Goal: Information Seeking & Learning: Find specific fact

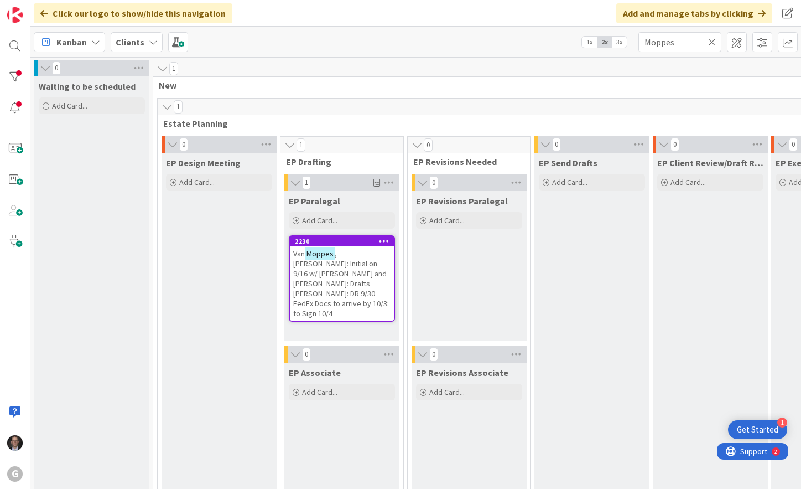
click at [712, 39] on icon at bounding box center [712, 42] width 8 height 10
click at [670, 43] on input "text" at bounding box center [680, 42] width 83 height 20
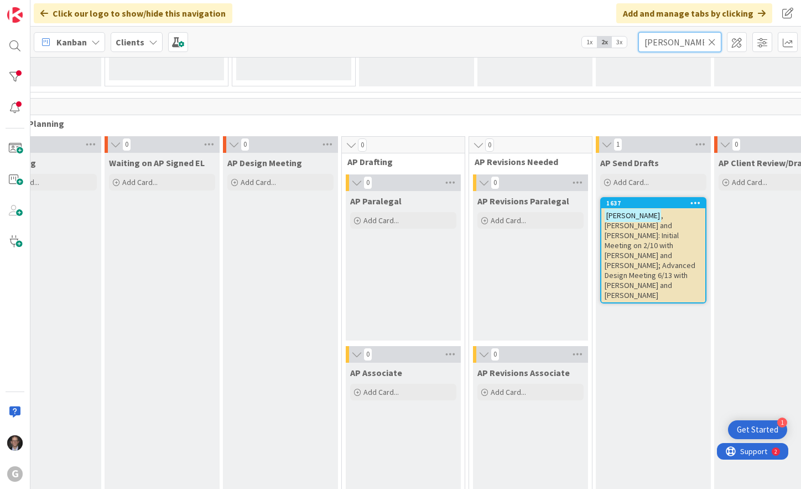
scroll to position [775, 180]
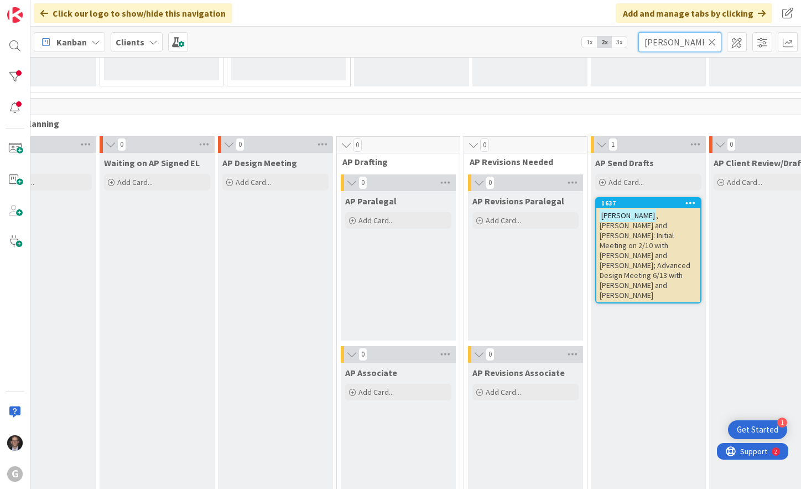
type input "[PERSON_NAME]"
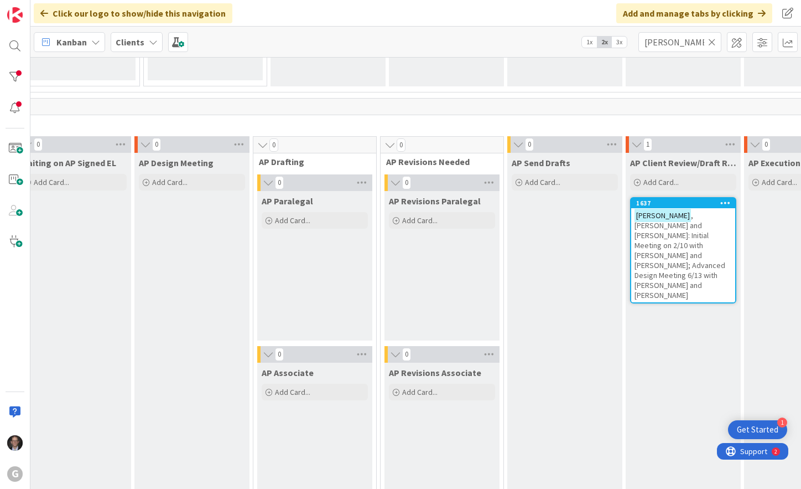
scroll to position [775, 273]
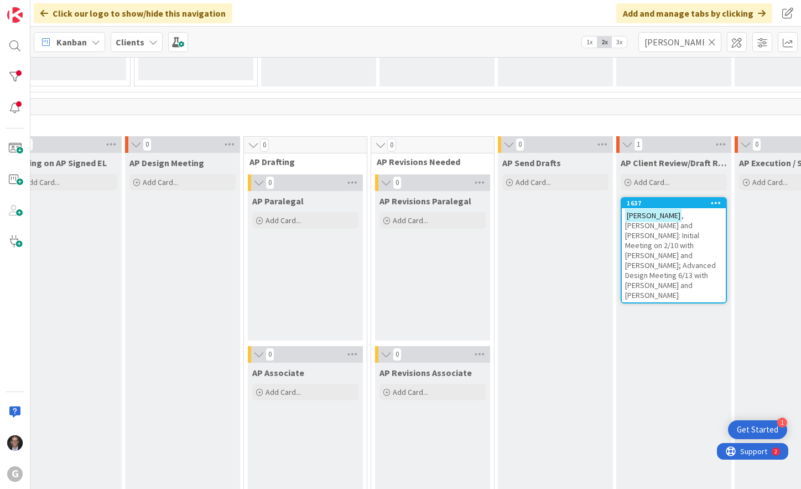
click at [690, 230] on span ", [PERSON_NAME] and [PERSON_NAME]: Initial Meeting on 2/10 with [PERSON_NAME] a…" at bounding box center [670, 255] width 91 height 90
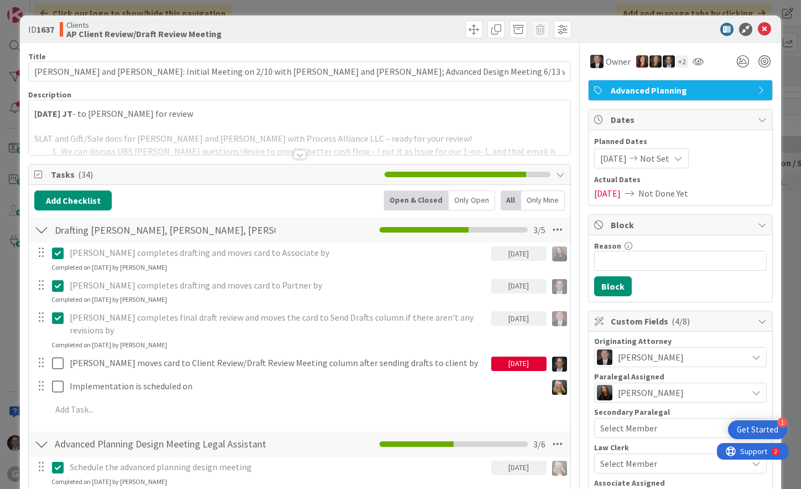
click at [297, 154] on div at bounding box center [300, 154] width 12 height 9
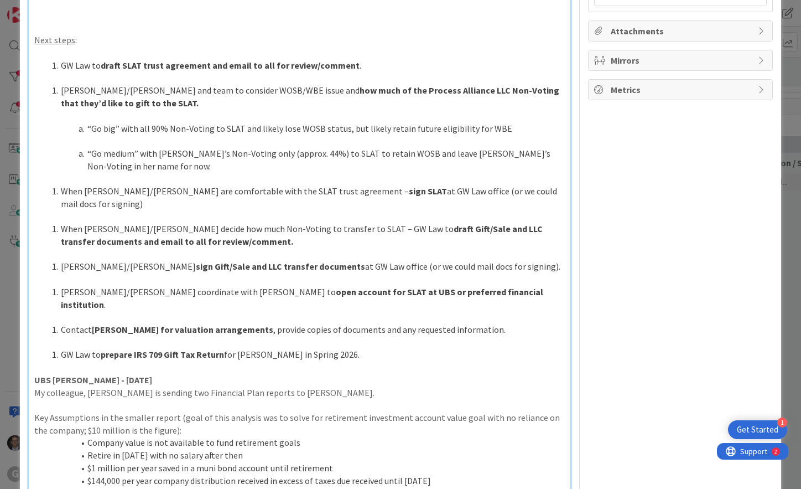
scroll to position [553, 0]
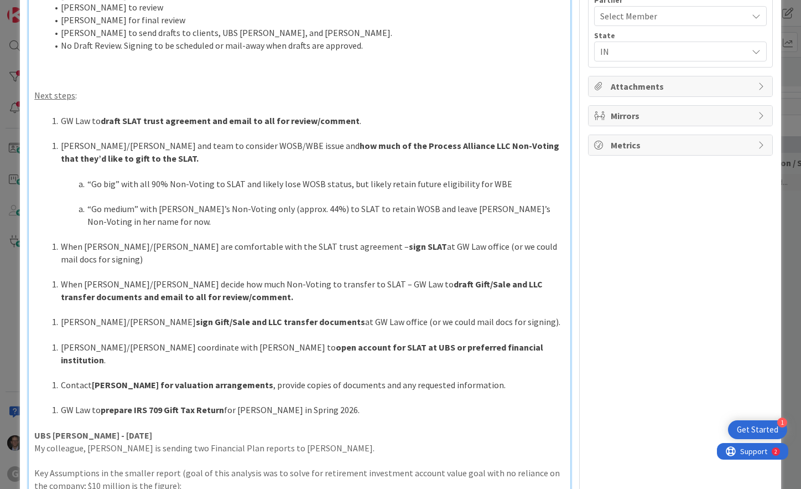
click at [332, 391] on p at bounding box center [299, 397] width 531 height 13
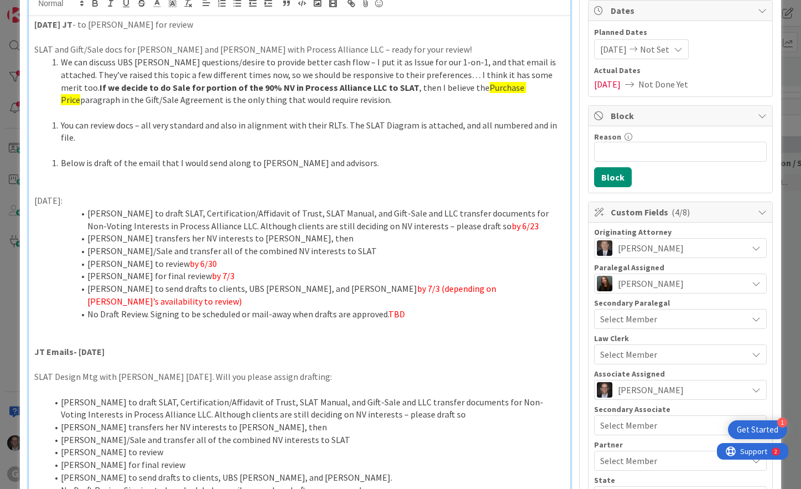
scroll to position [0, 0]
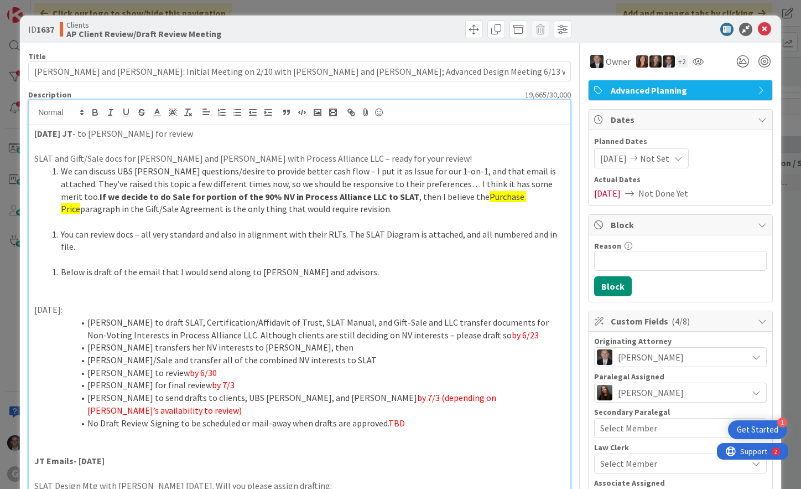
click at [175, 233] on li "You can review docs – all very standard and also in alignment with their RLTs. …" at bounding box center [306, 240] width 517 height 25
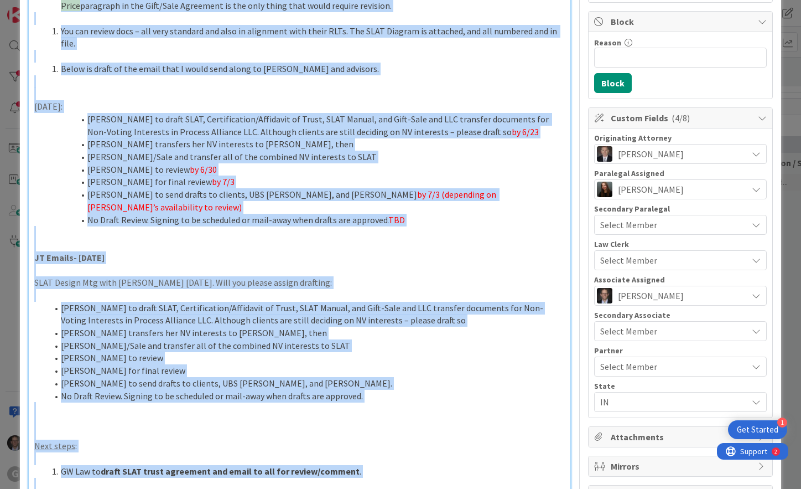
scroll to position [338, 0]
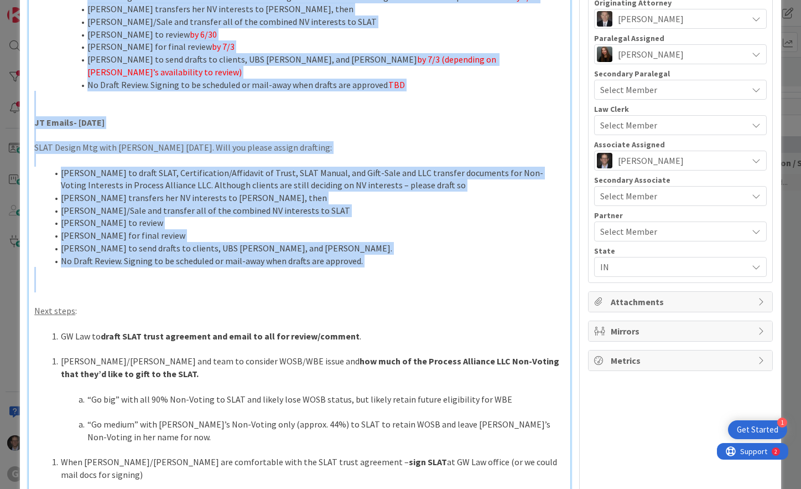
drag, startPoint x: 33, startPoint y: 154, endPoint x: 417, endPoint y: 271, distance: 401.3
click at [120, 255] on li "No Draft Review. Signing to be scheduled or mail-away when drafts are approved." at bounding box center [306, 261] width 517 height 13
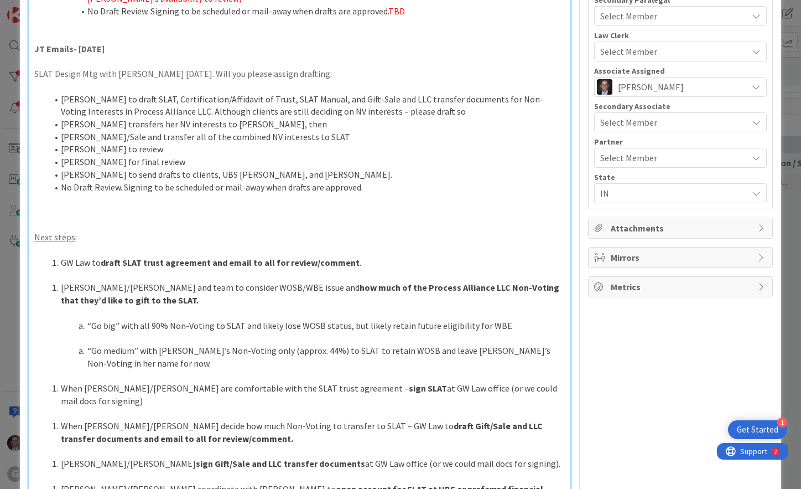
scroll to position [488, 0]
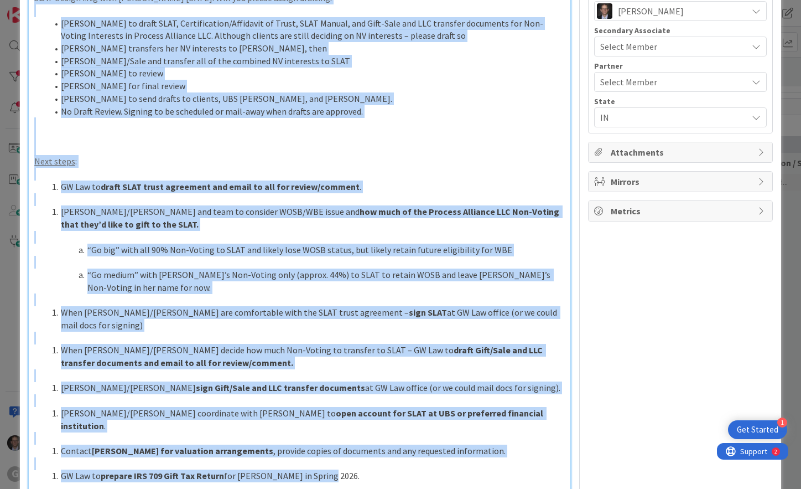
drag, startPoint x: 33, startPoint y: 157, endPoint x: 426, endPoint y: 434, distance: 480.9
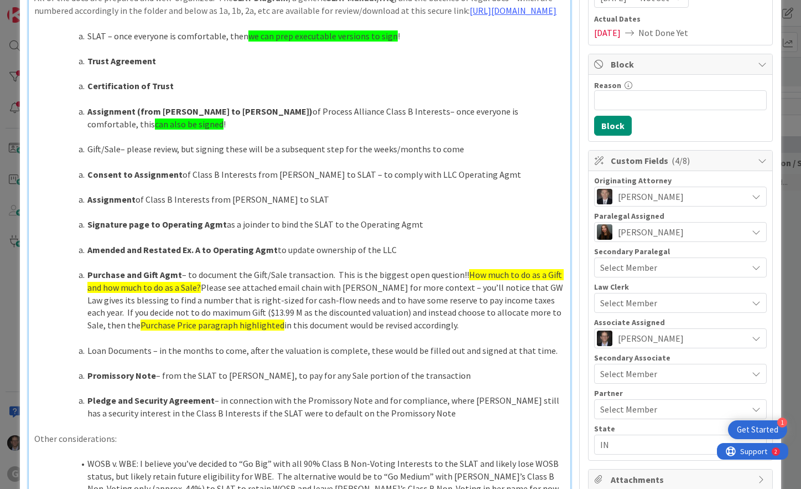
scroll to position [0, 0]
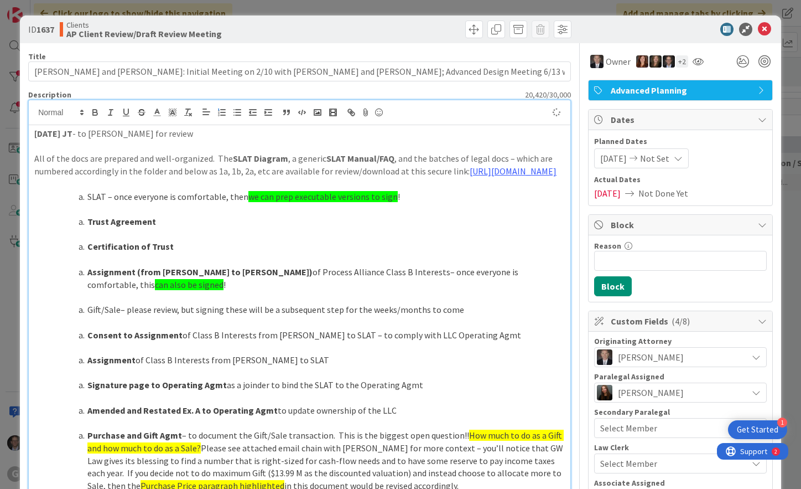
click at [39, 131] on strong "[DATE] JT" at bounding box center [53, 133] width 38 height 11
click at [103, 133] on p "[DATE] JT - to [PERSON_NAME] for review" at bounding box center [299, 133] width 531 height 13
click at [87, 203] on li "SLAT – once everyone is comfortable, then we can prep executable versions to si…" at bounding box center [306, 196] width 517 height 13
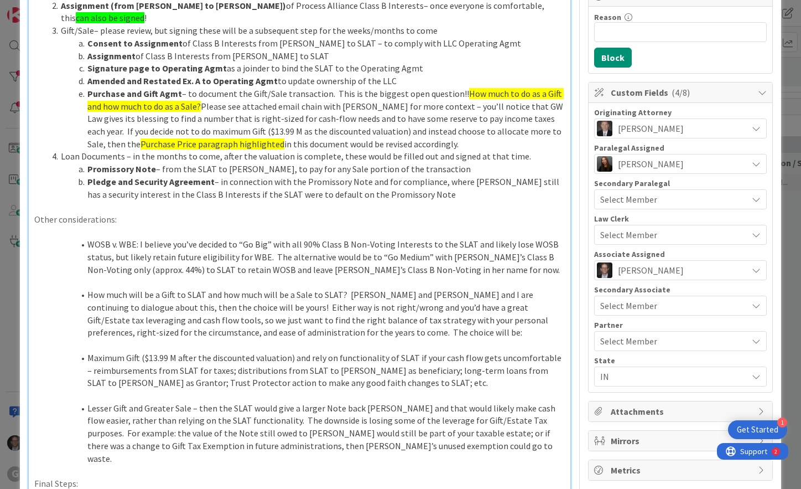
scroll to position [221, 0]
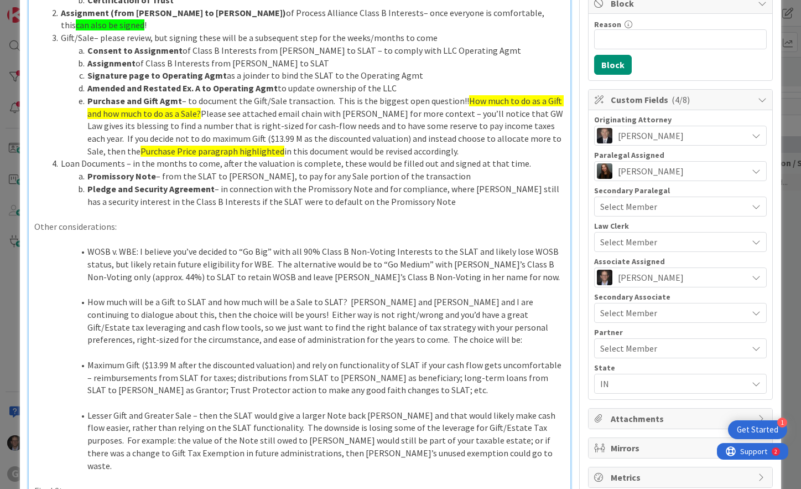
click at [111, 241] on p at bounding box center [299, 239] width 531 height 13
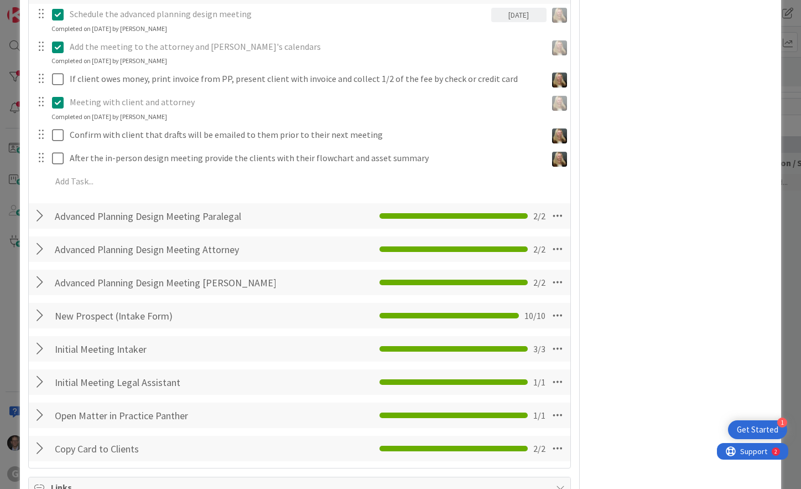
scroll to position [2468, 0]
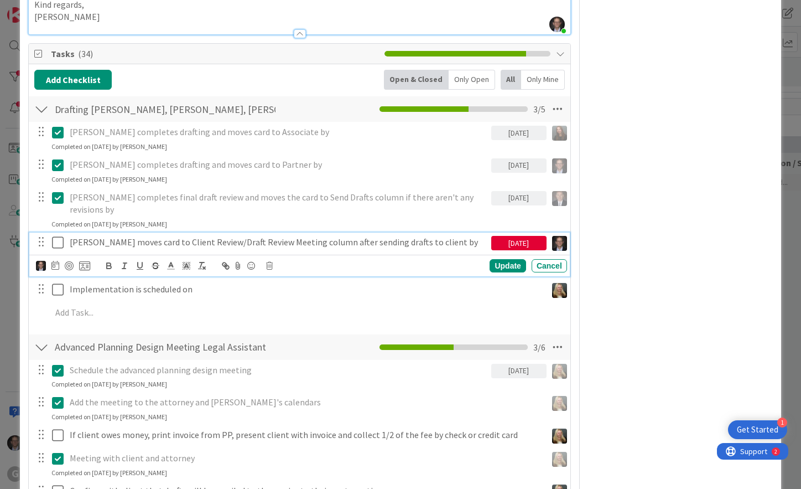
click at [58, 236] on icon at bounding box center [58, 242] width 12 height 13
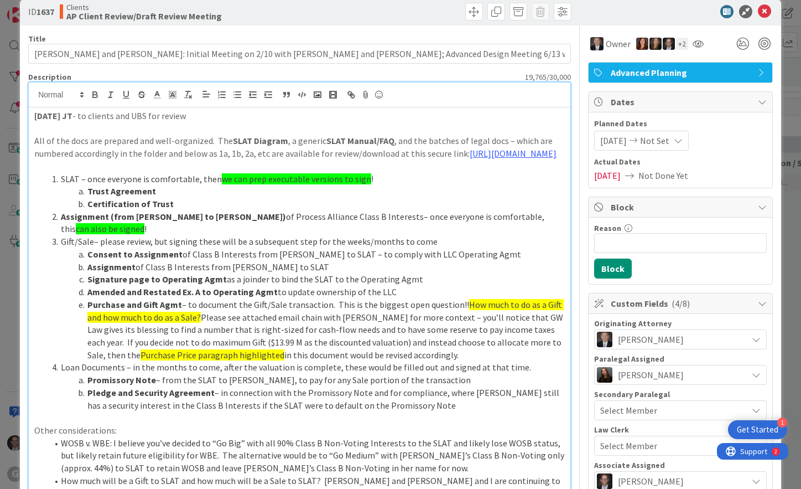
scroll to position [0, 0]
